Goal: Information Seeking & Learning: Learn about a topic

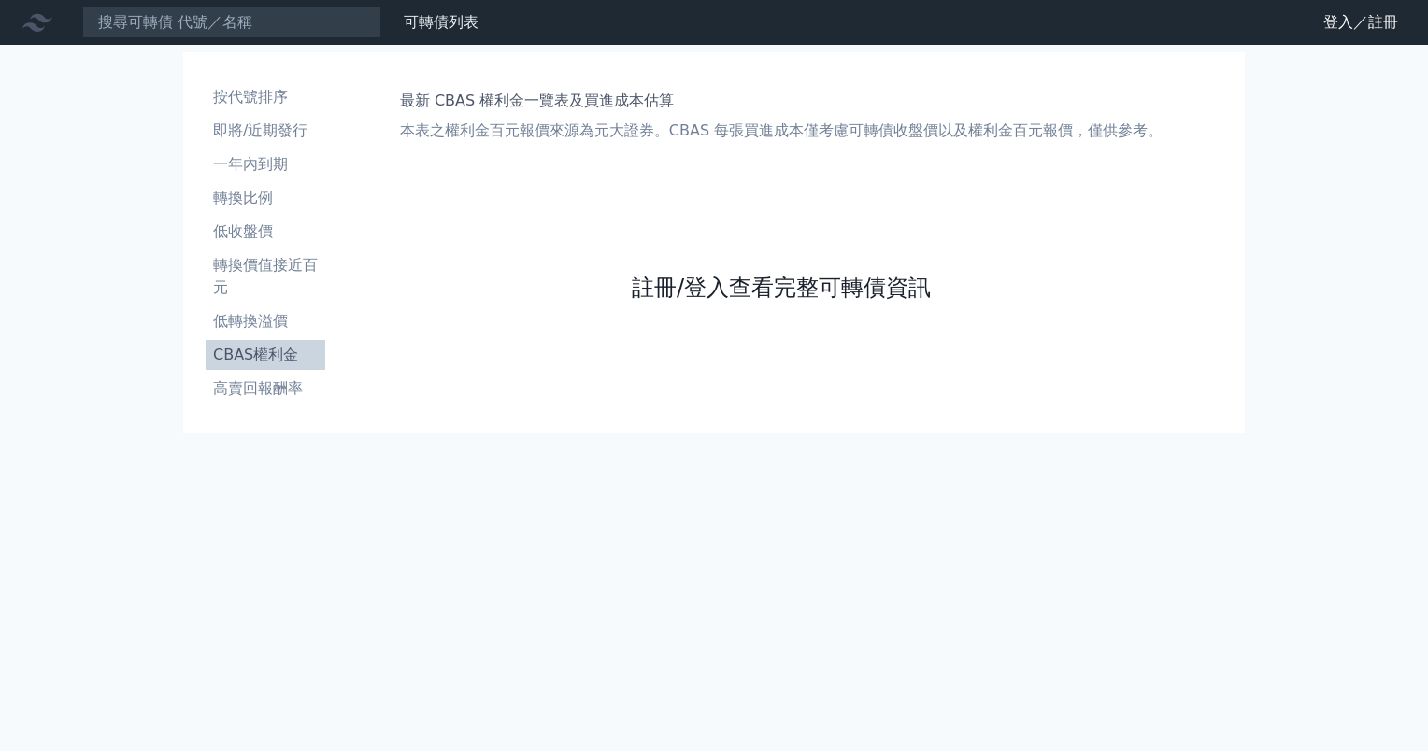
click at [671, 287] on link "註冊/登入查看完整可轉債資訊" at bounding box center [781, 288] width 299 height 30
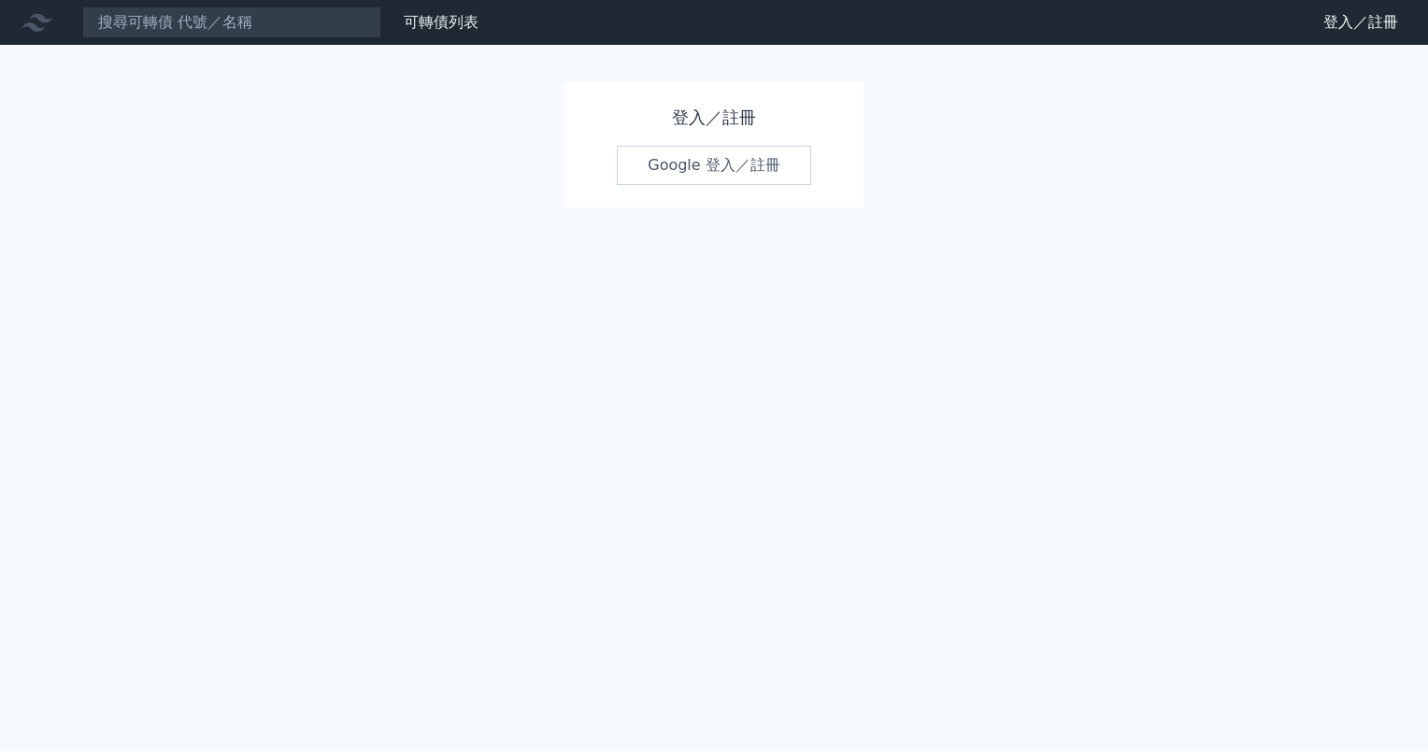
click at [665, 150] on link "Google 登入／註冊" at bounding box center [714, 165] width 194 height 39
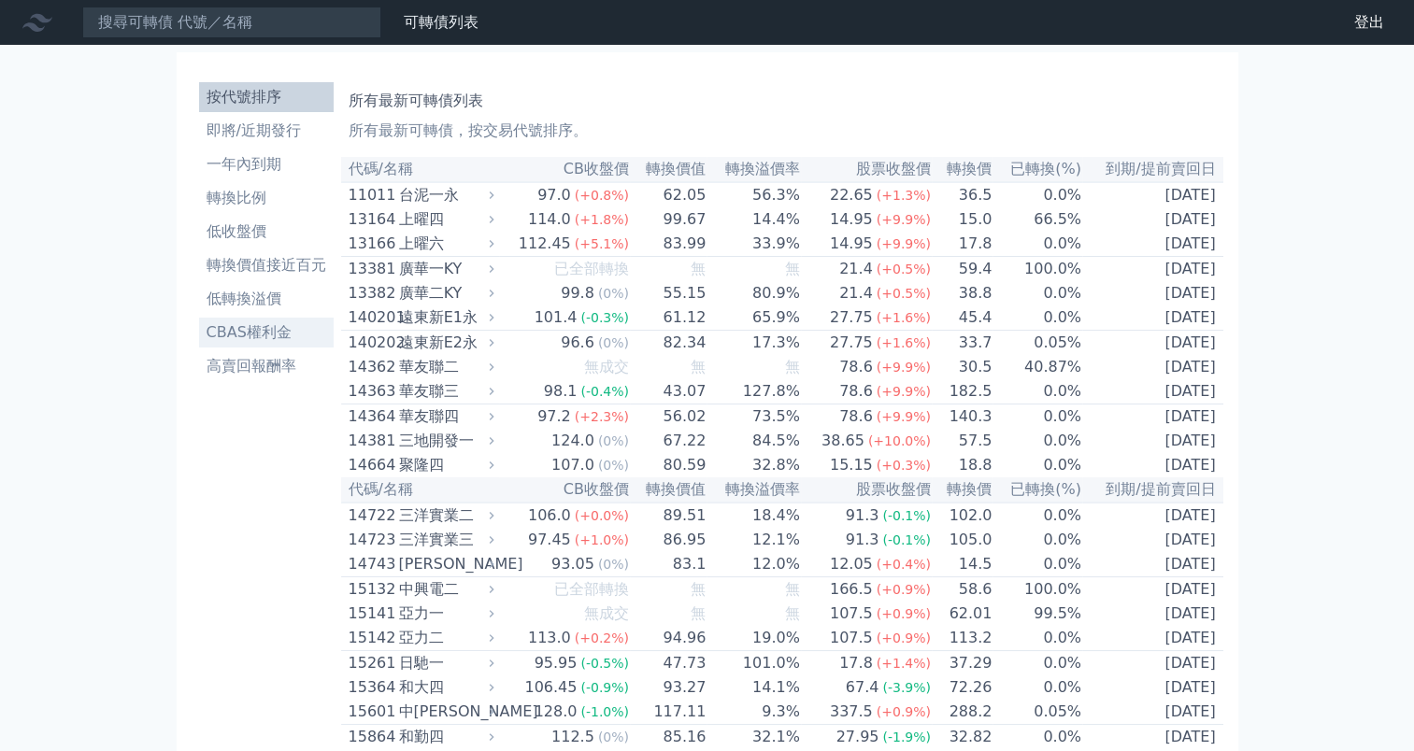
click at [267, 335] on li "CBAS權利金" at bounding box center [266, 332] width 135 height 22
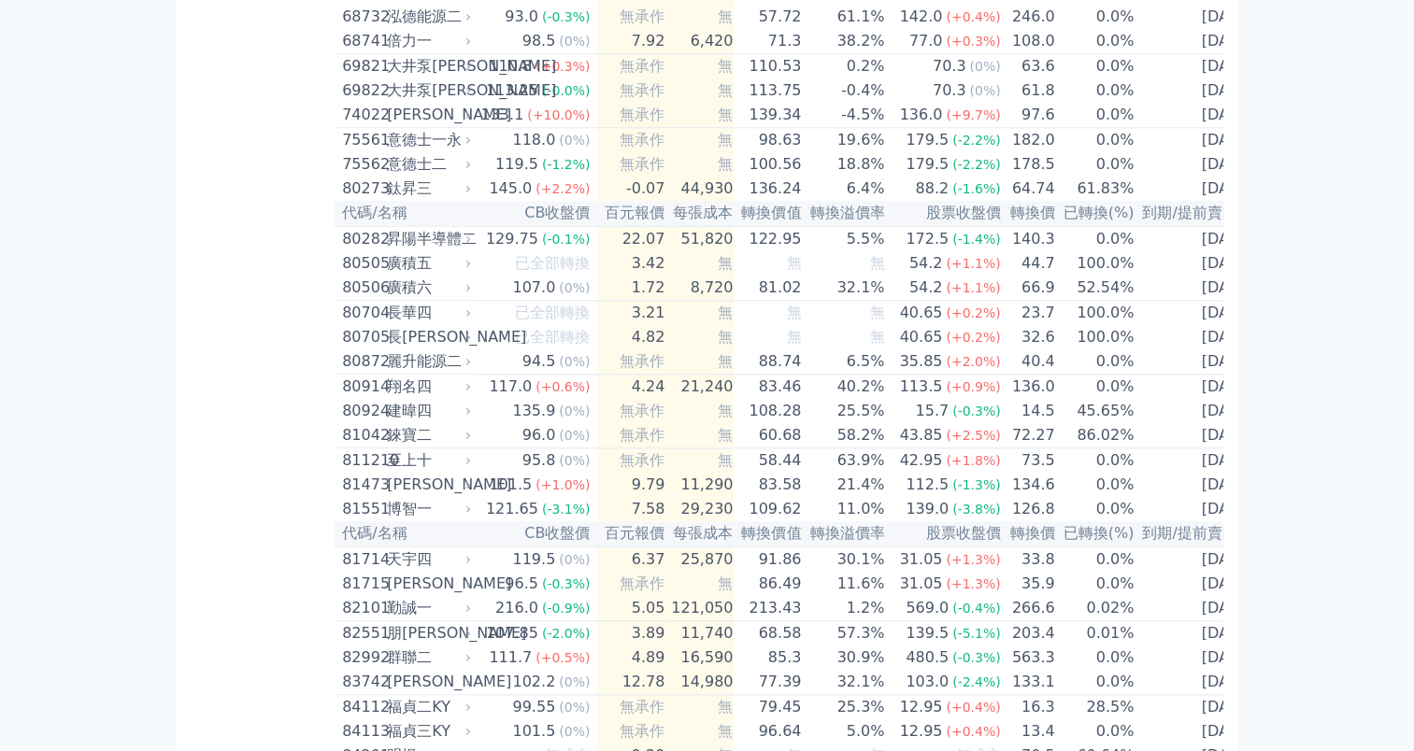
scroll to position [9159, 0]
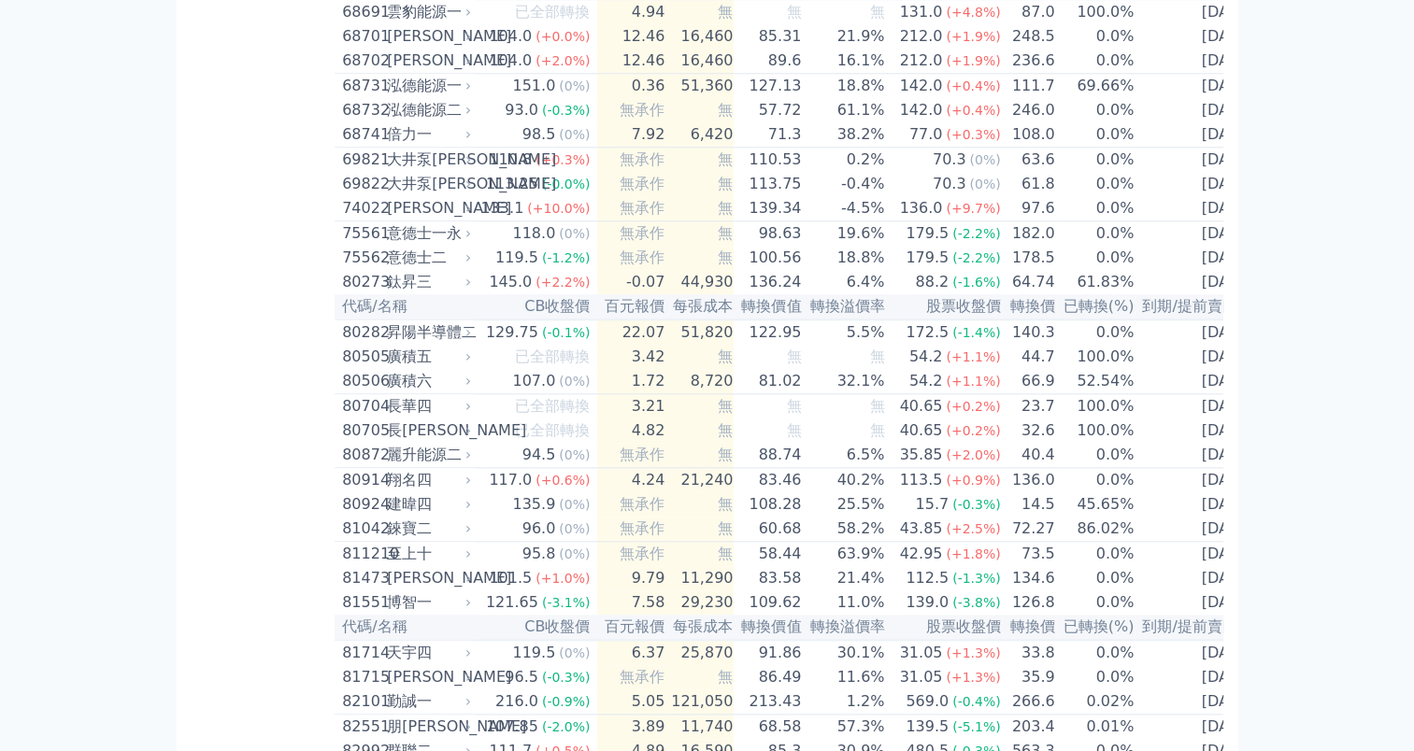
drag, startPoint x: 768, startPoint y: 224, endPoint x: 936, endPoint y: 213, distance: 167.7
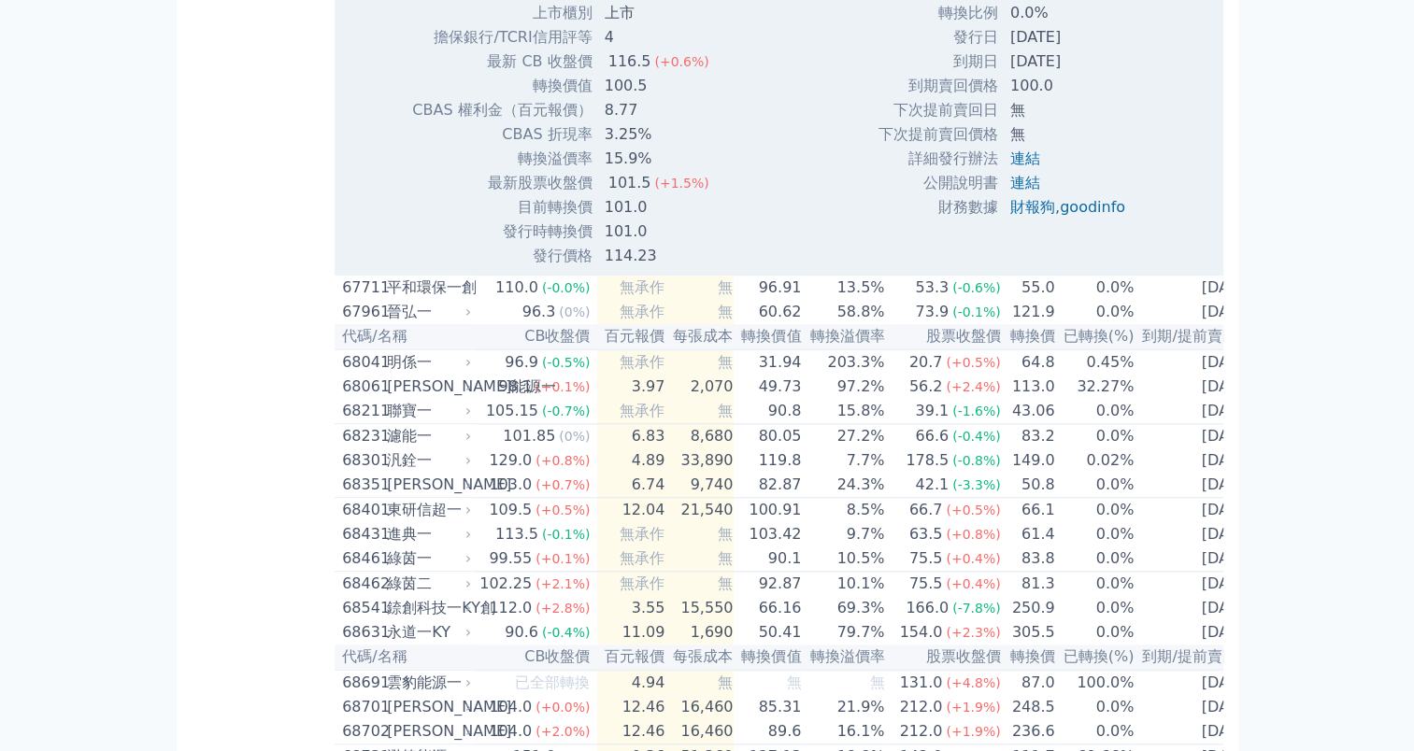
scroll to position [8972, 0]
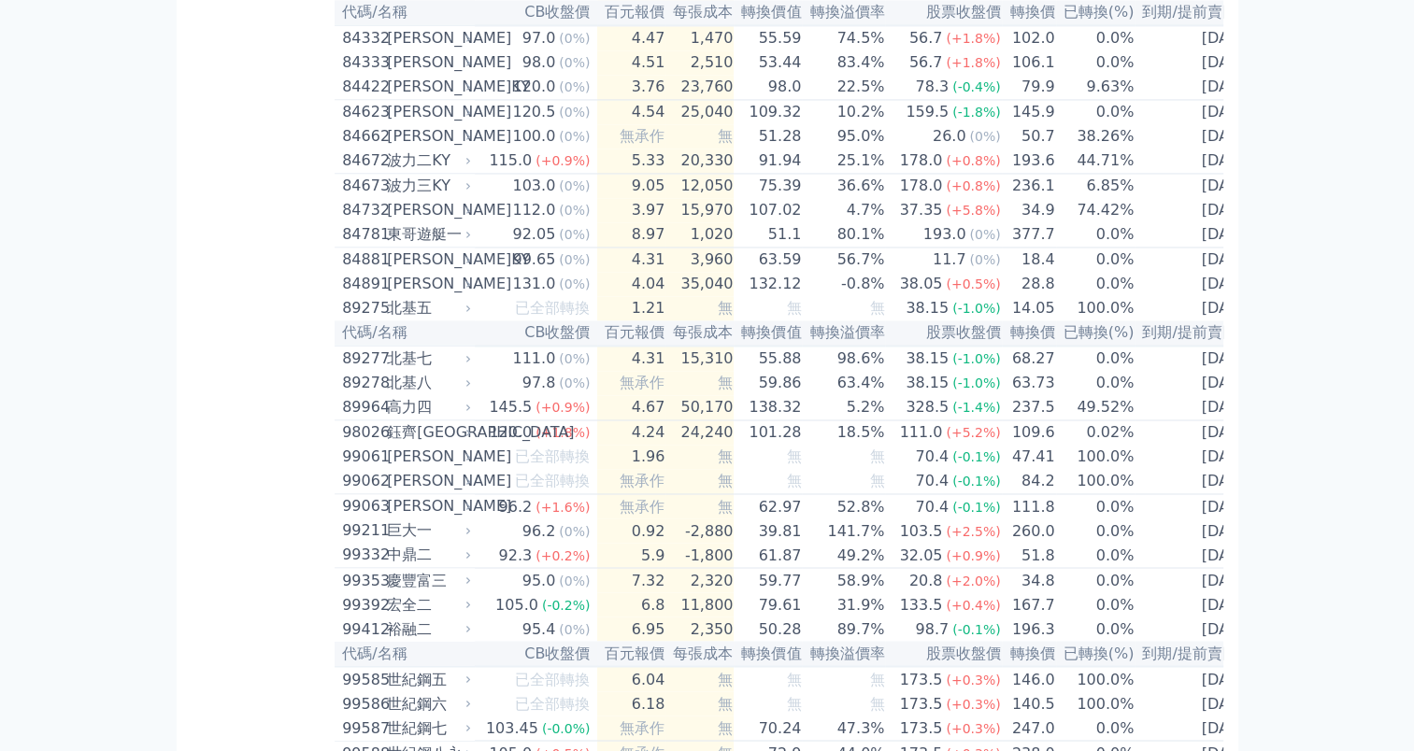
scroll to position [10077, 0]
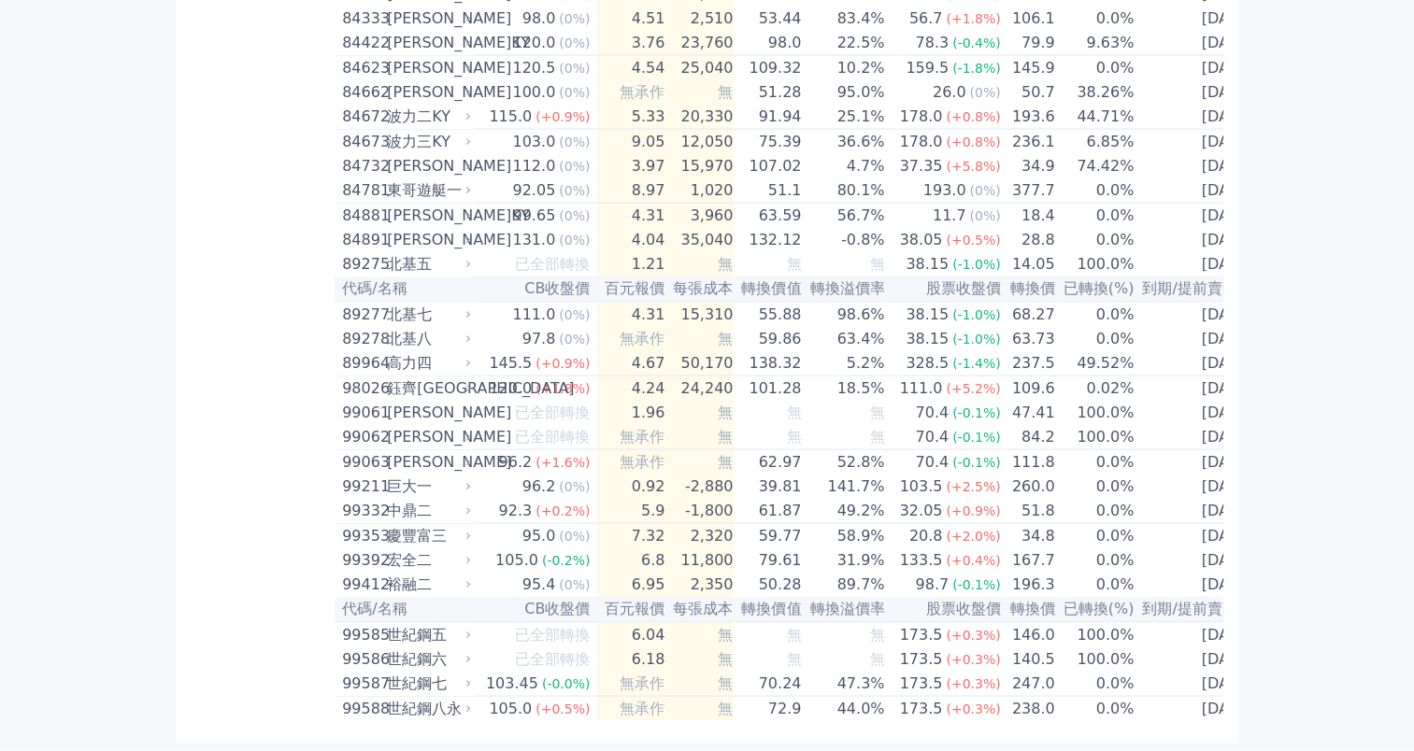
scroll to position [11239, 0]
